Goal: Check status: Check status

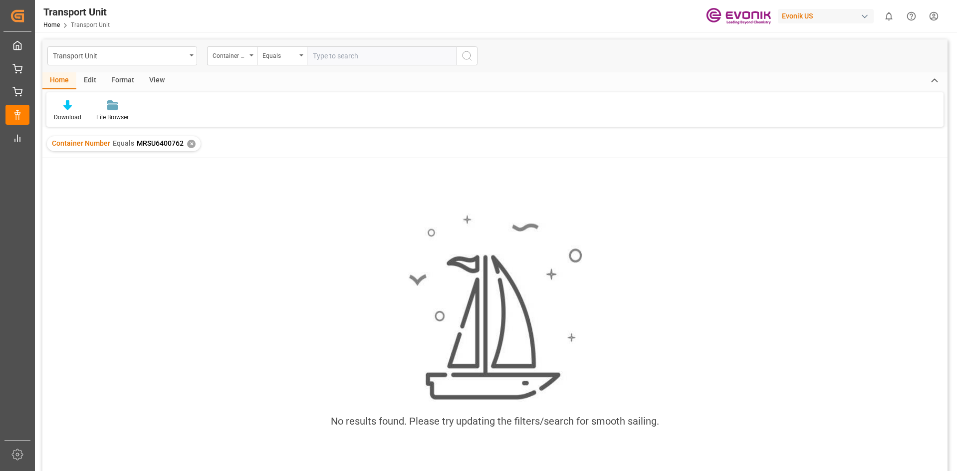
click at [190, 148] on div "Container Number Equals MRSU6400762 ✕" at bounding box center [124, 143] width 154 height 15
click at [190, 145] on div "✕" at bounding box center [191, 144] width 8 height 8
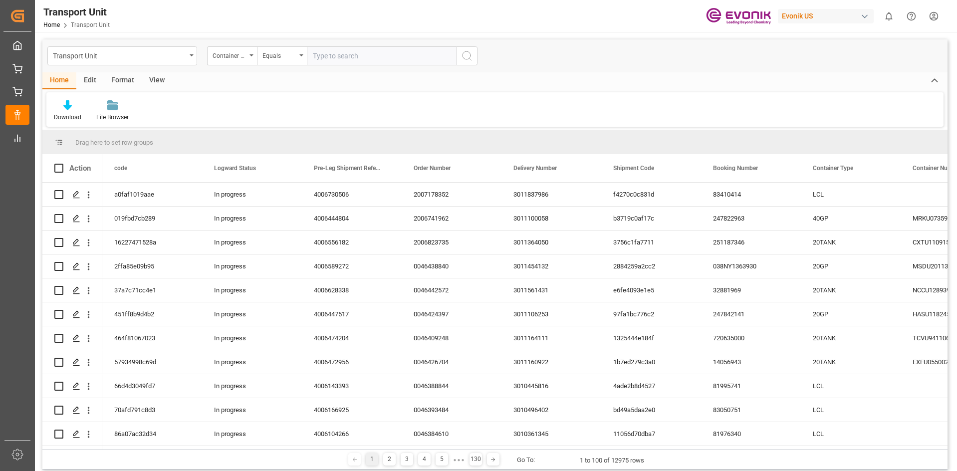
click at [350, 58] on input "text" at bounding box center [382, 55] width 150 height 19
paste input "TCLU2420675"
type input "TCLU2420675"
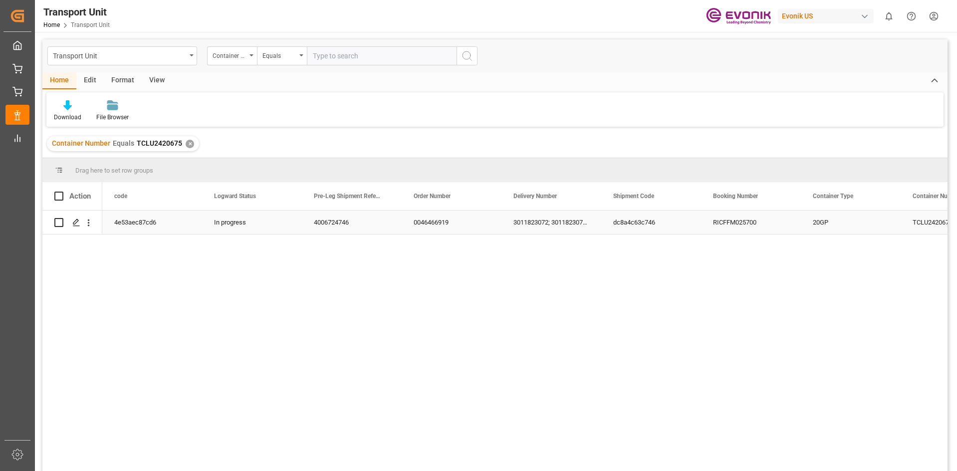
click at [331, 218] on div "4006724746" at bounding box center [352, 222] width 100 height 23
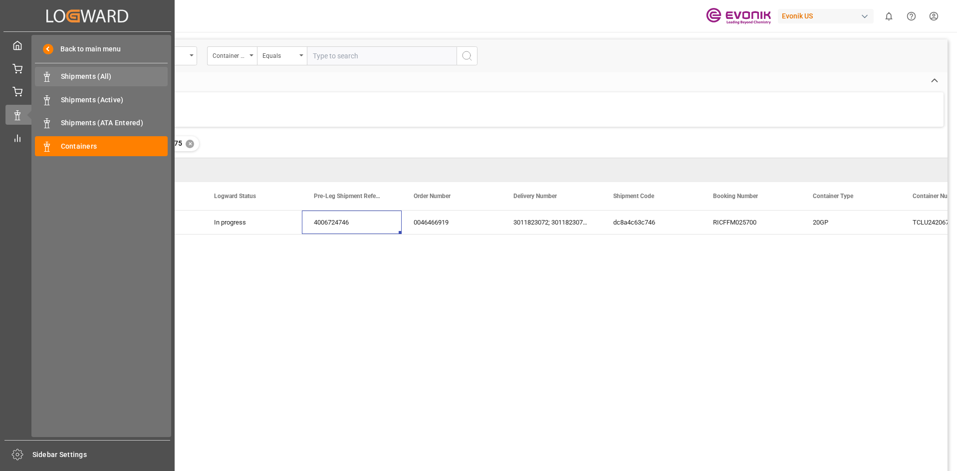
click at [96, 75] on span "Shipments (All)" at bounding box center [114, 76] width 107 height 10
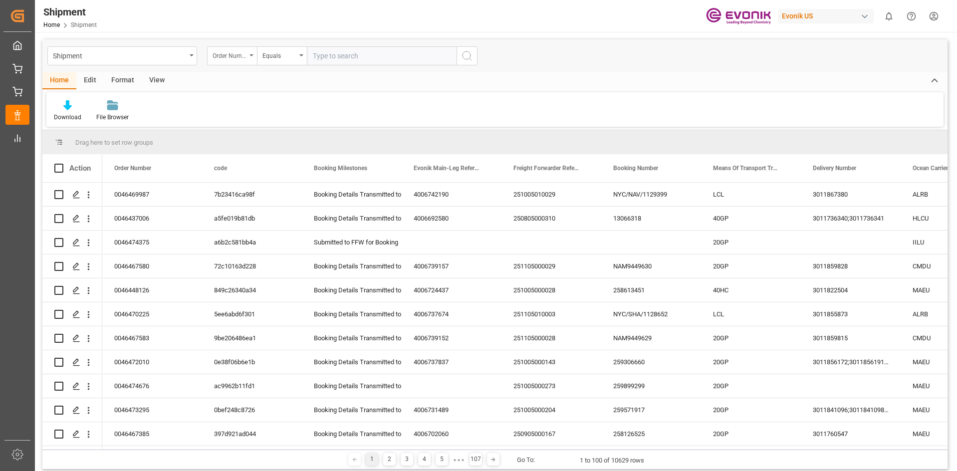
click at [251, 57] on div "Order Number" at bounding box center [232, 55] width 50 height 19
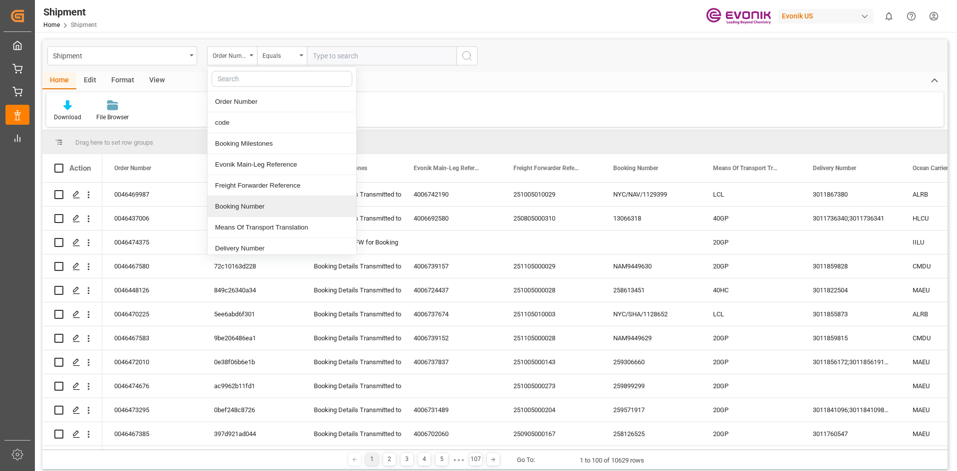
click at [239, 212] on div "Booking Number" at bounding box center [282, 206] width 149 height 21
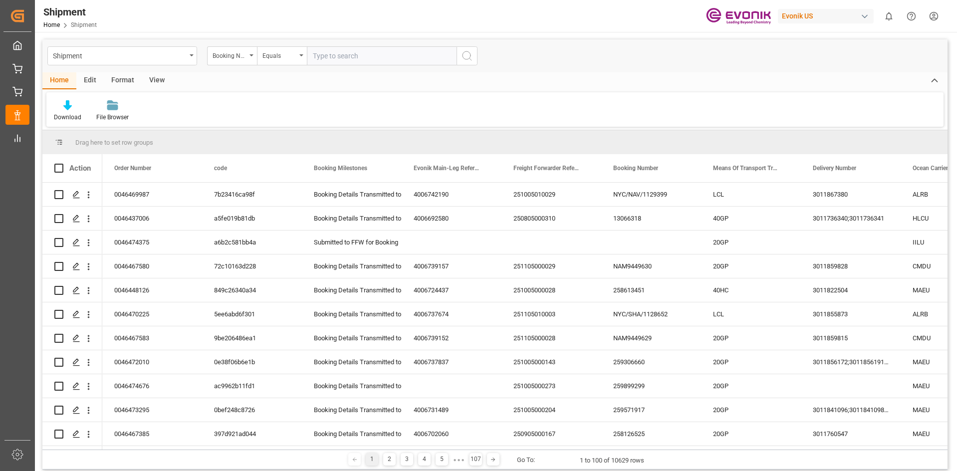
click at [349, 58] on input "text" at bounding box center [382, 55] width 150 height 19
paste input "34069981"
type input "34069981"
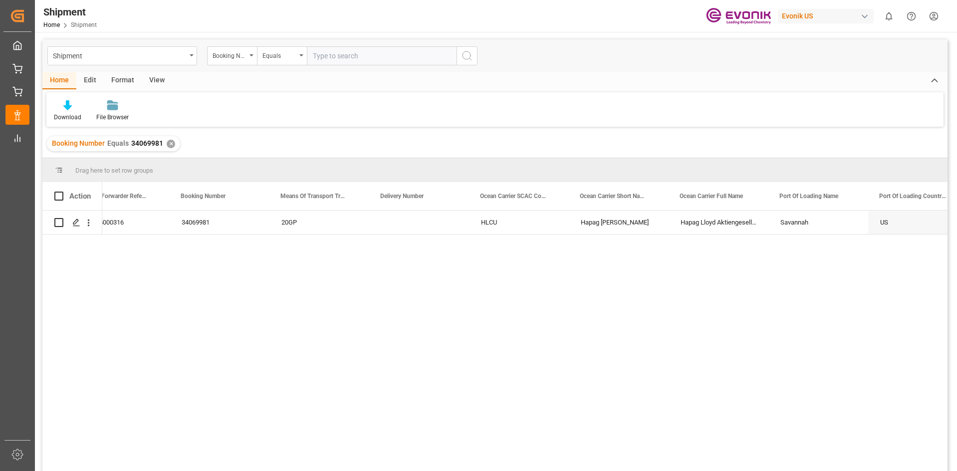
scroll to position [0, 320]
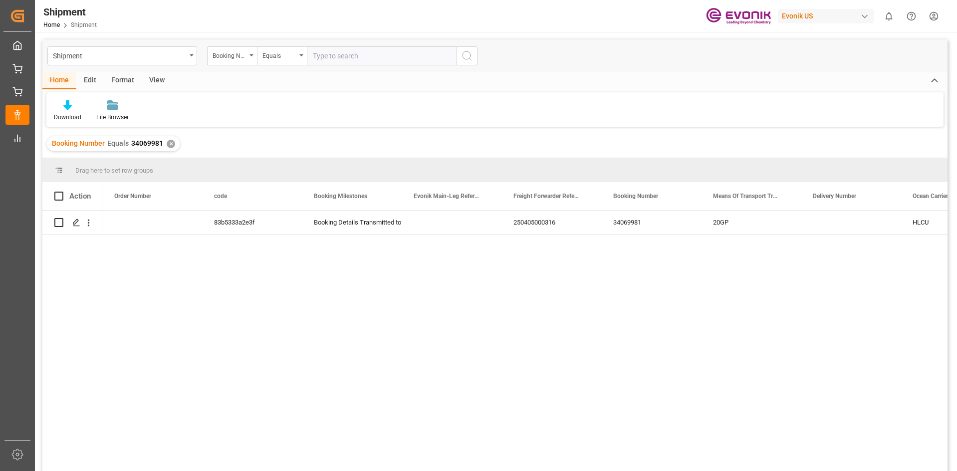
click at [258, 249] on div "250405000316 34069981 20GP HLCU Hapag [PERSON_NAME] Booking Details Transmitted…" at bounding box center [525, 344] width 846 height 267
